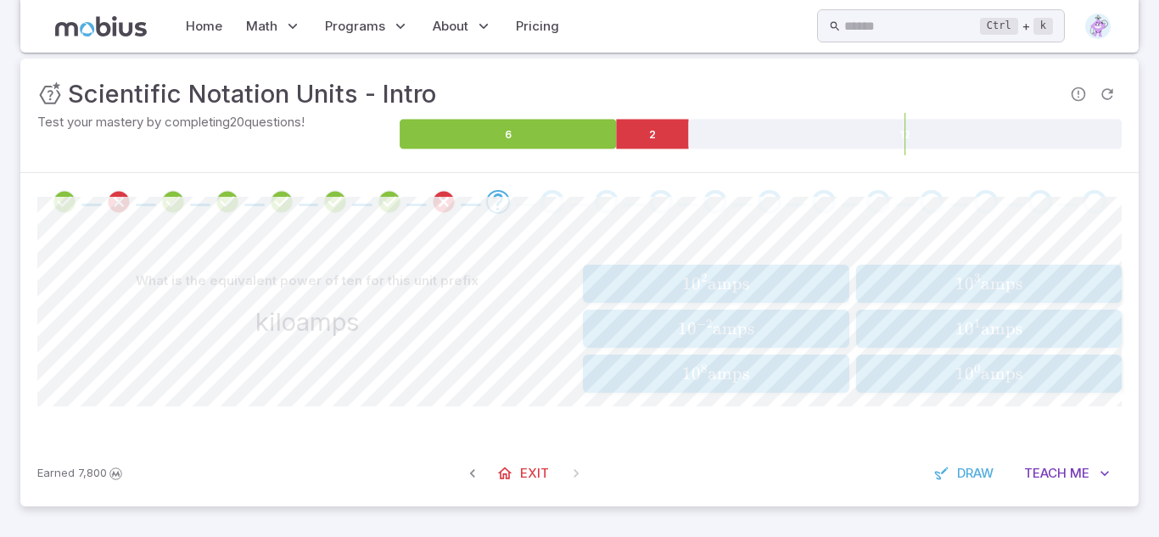
click at [951, 265] on button "1 0 3 amps 10^{3} \text{ amps} 1 0 3 amps" at bounding box center [989, 284] width 266 height 38
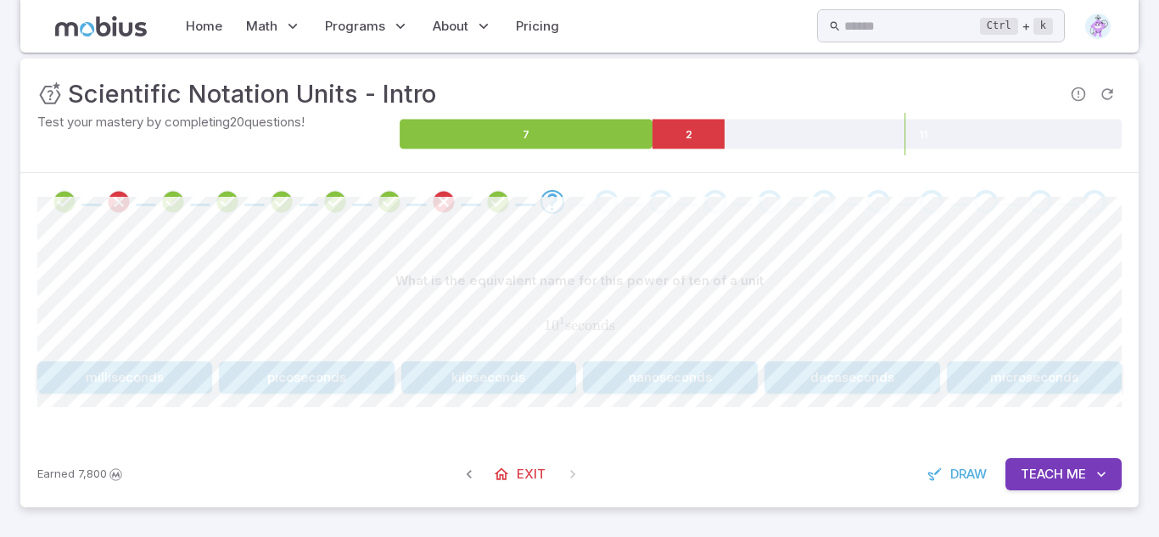
click at [819, 383] on button "decaseconds" at bounding box center [851, 377] width 175 height 32
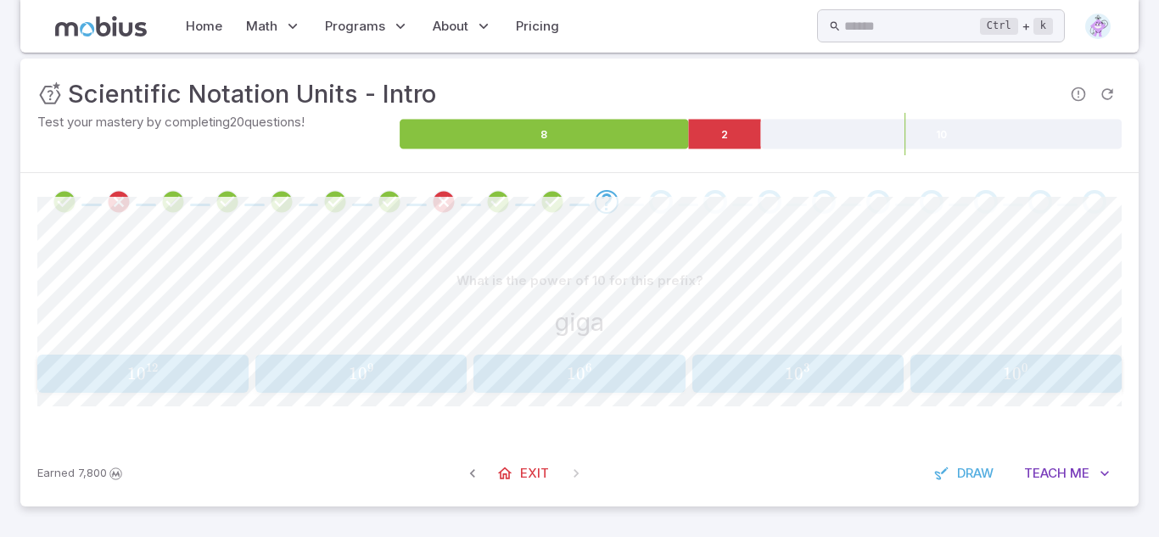
click at [189, 389] on button "1 0 12 10^{12} 1 0 12" at bounding box center [142, 374] width 211 height 38
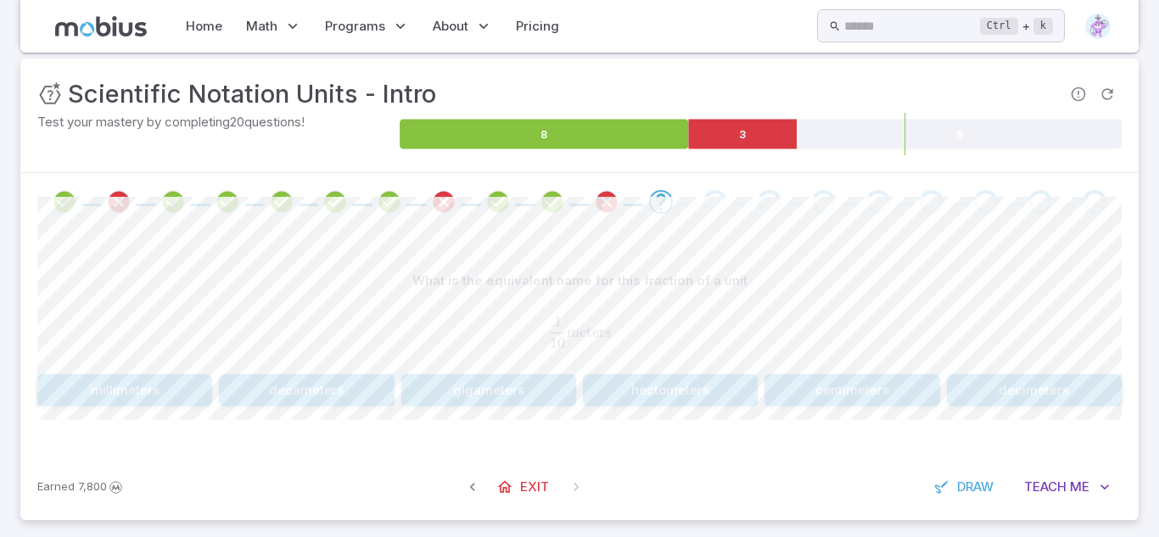
click at [525, 402] on button "gigameters" at bounding box center [488, 390] width 175 height 32
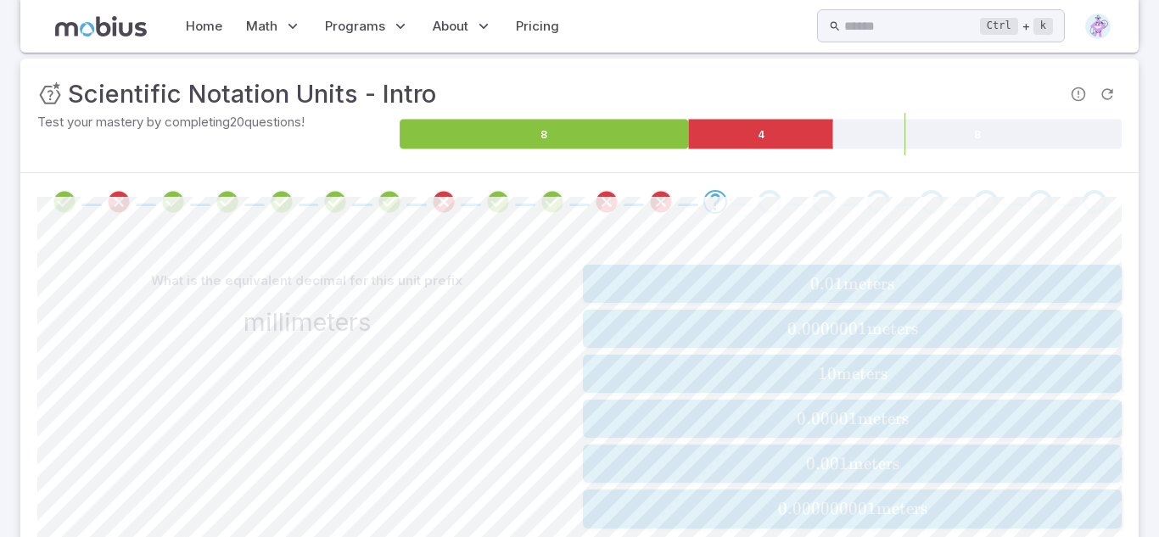
click at [977, 461] on span "0.001 meters" at bounding box center [852, 463] width 528 height 21
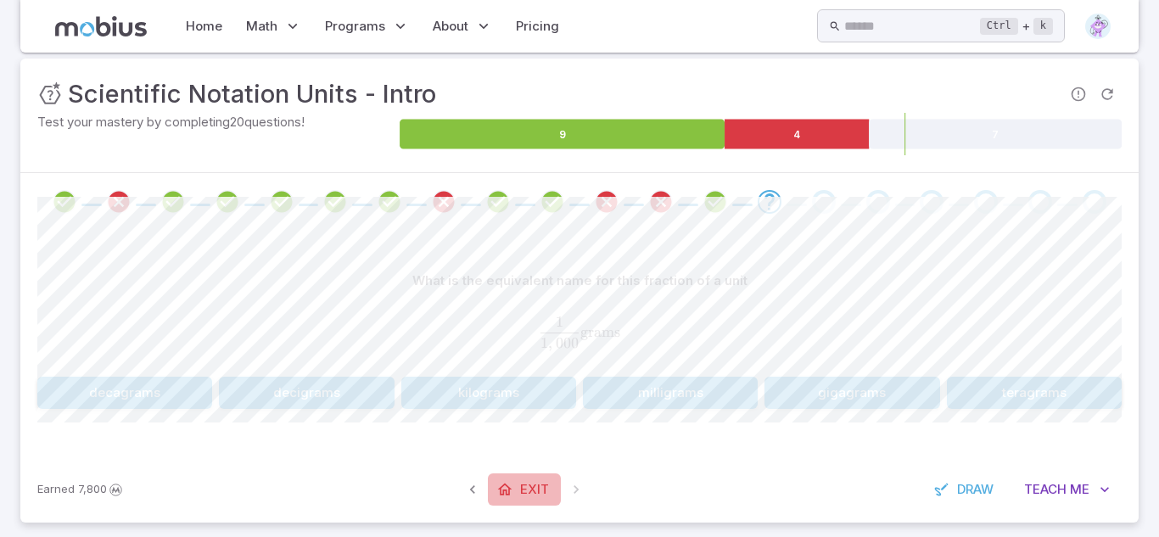
click at [505, 489] on icon at bounding box center [504, 489] width 17 height 17
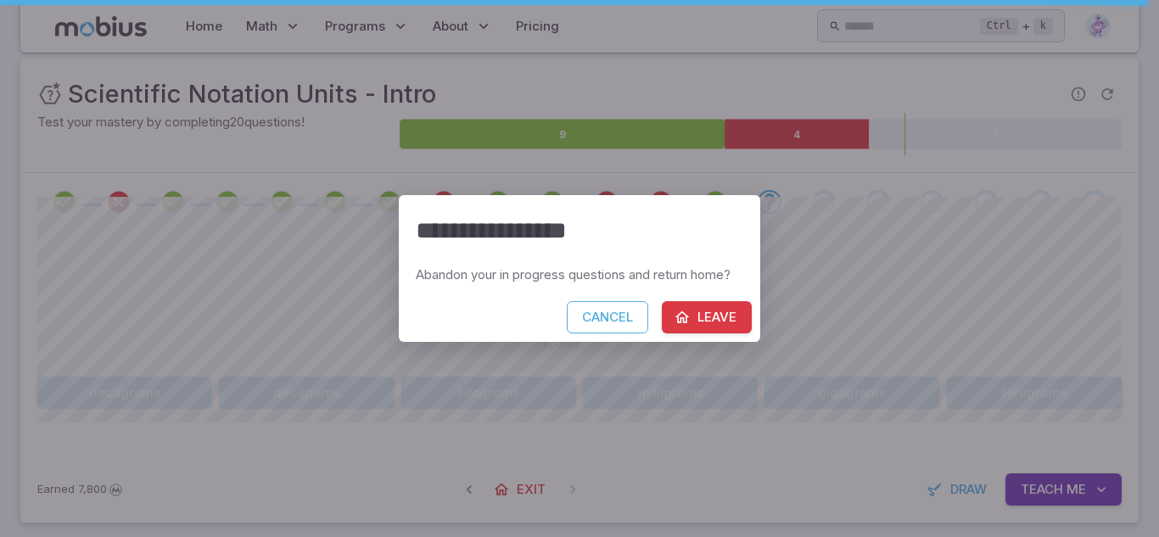
click at [692, 303] on button "Leave" at bounding box center [707, 317] width 90 height 32
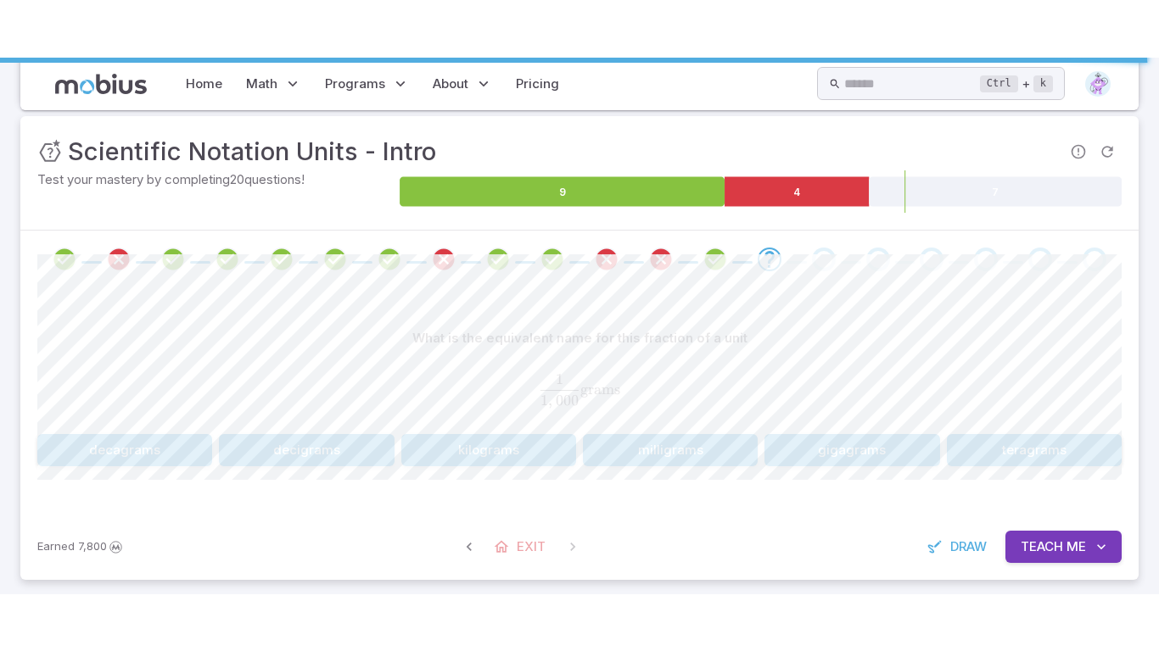
scroll to position [106, 0]
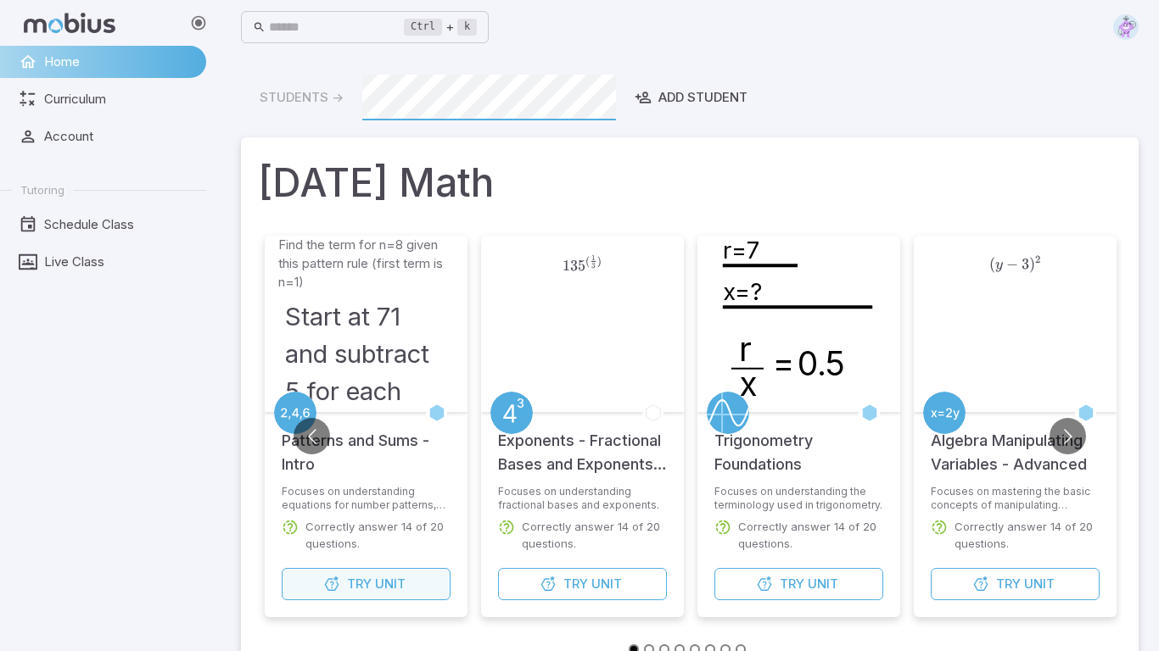
click at [380, 536] on span "Unit" at bounding box center [390, 584] width 31 height 19
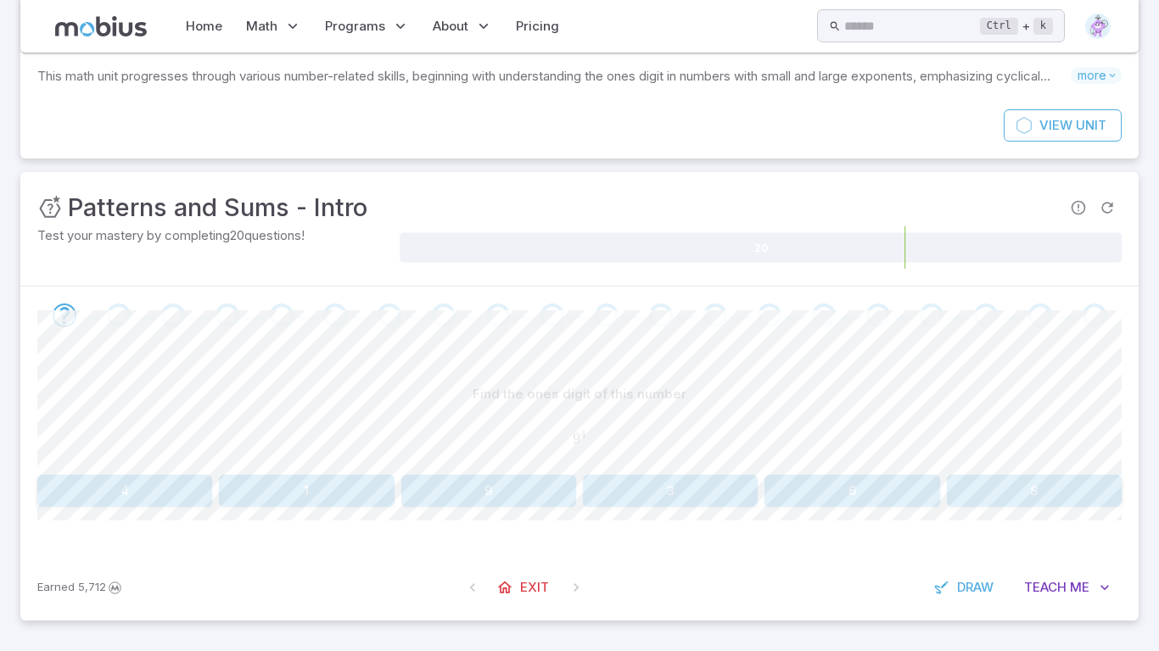
scroll to position [91, 0]
